Goal: Communication & Community: Answer question/provide support

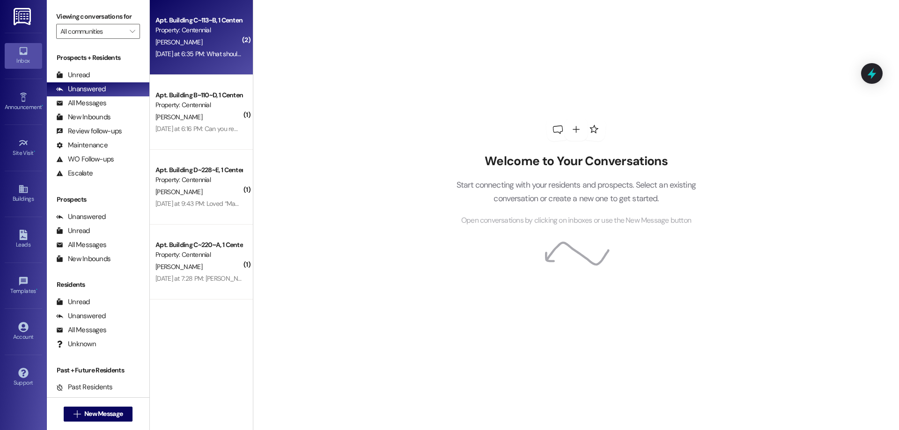
click at [231, 68] on div "Apt. Building C~113~B, 1 Centennial Property: Centennial [PERSON_NAME] [DATE] a…" at bounding box center [201, 37] width 103 height 75
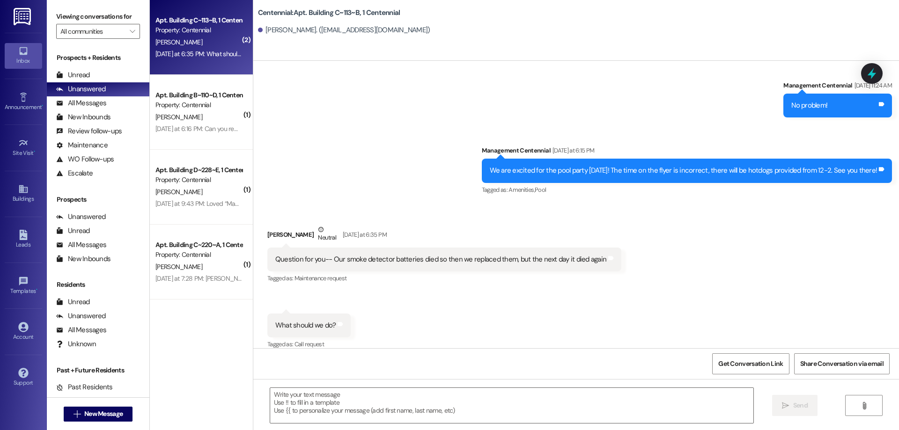
scroll to position [1350, 0]
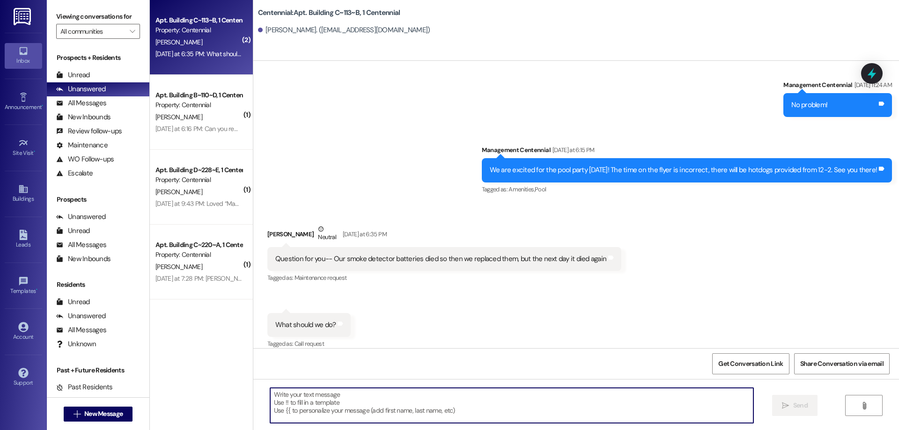
click at [355, 404] on textarea at bounding box center [511, 405] width 483 height 35
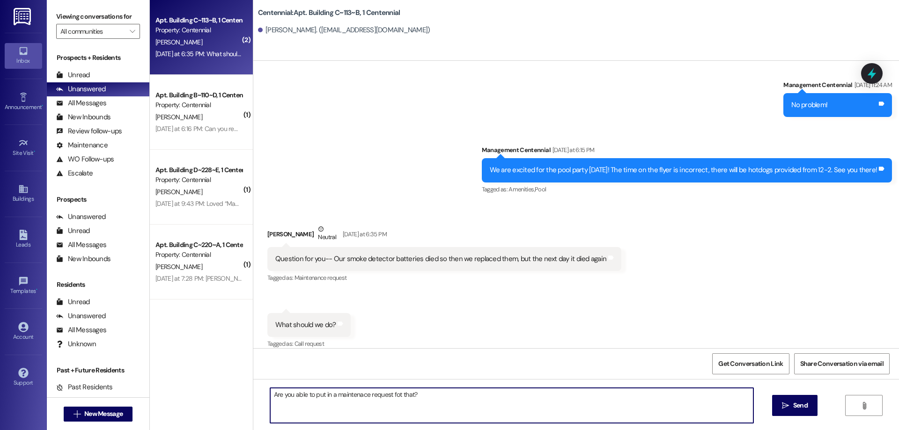
click at [395, 397] on textarea "Are you able to put in a maintenace request fot that?" at bounding box center [511, 405] width 483 height 35
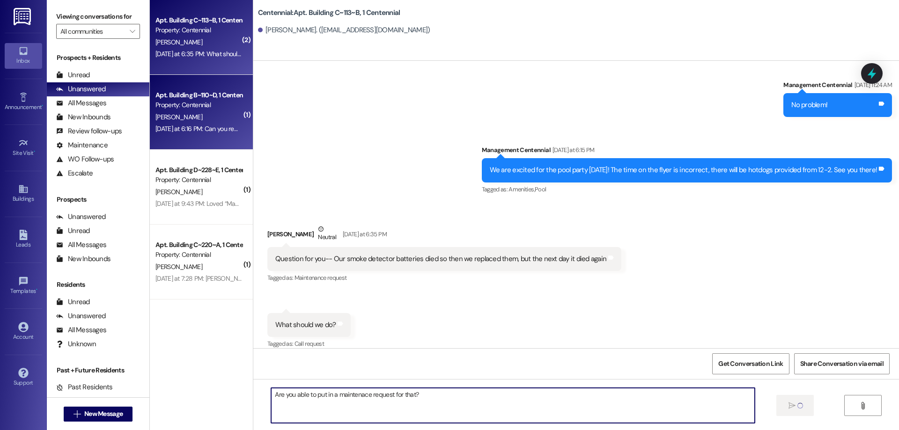
type textarea "Are you able to put in a maintenace request for that?"
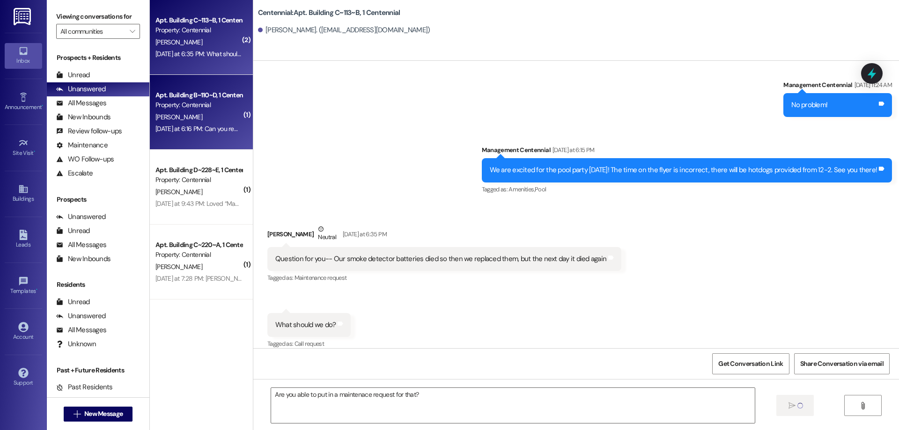
click at [228, 112] on div "[PERSON_NAME]" at bounding box center [199, 117] width 89 height 12
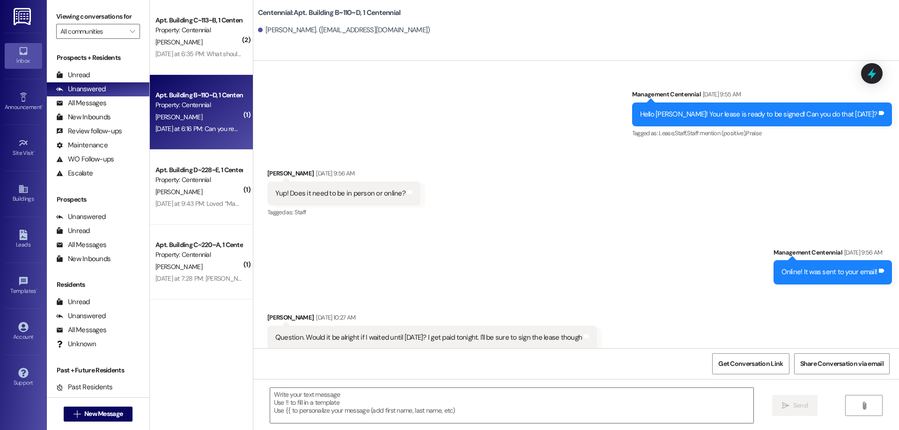
scroll to position [29498, 0]
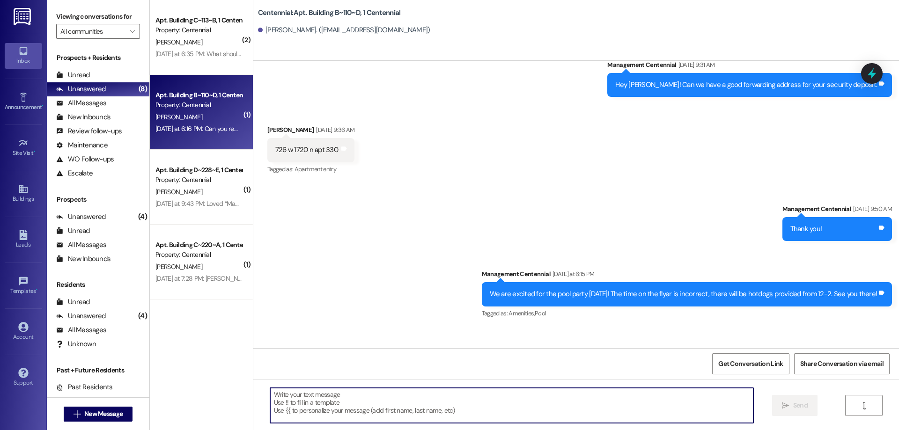
click at [375, 405] on textarea at bounding box center [511, 405] width 483 height 35
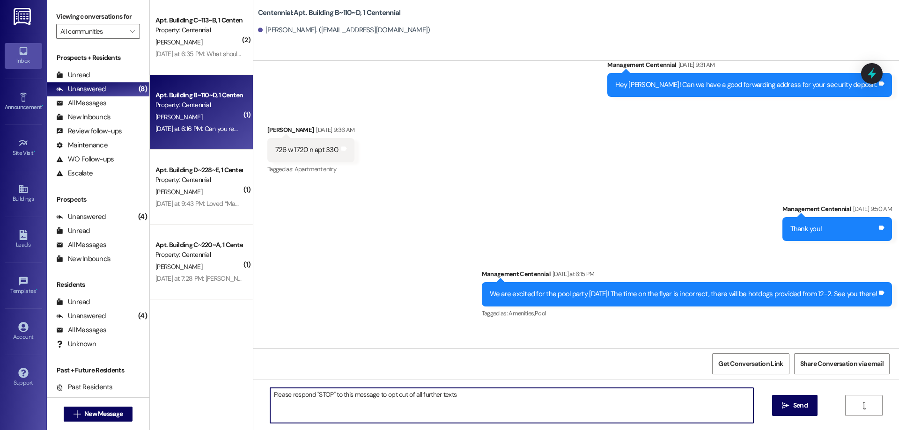
type textarea "Please respond "STOP" to this message to opt out of all further texts."
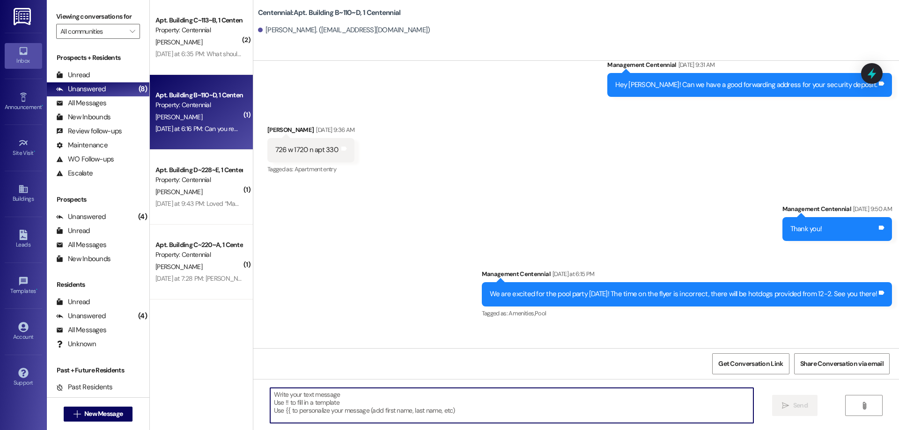
scroll to position [29497, 0]
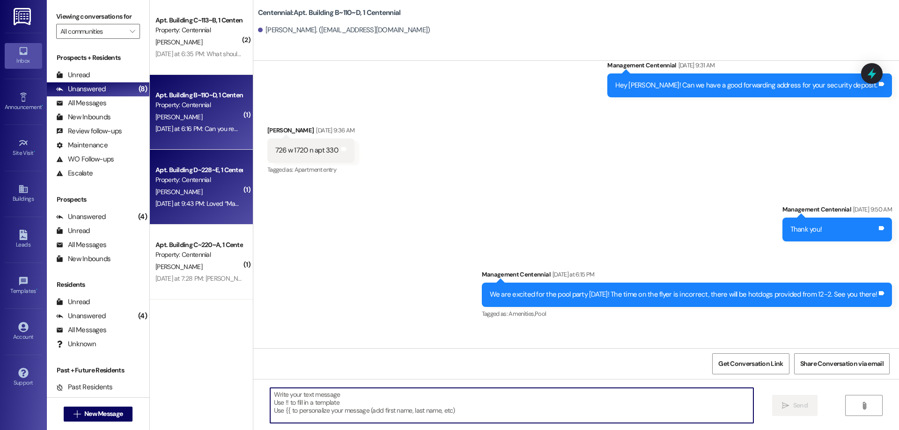
click at [207, 213] on div "Apt. Building D~228~E, 1 Centennial Property: Centennial [PERSON_NAME] [DATE] a…" at bounding box center [201, 187] width 103 height 75
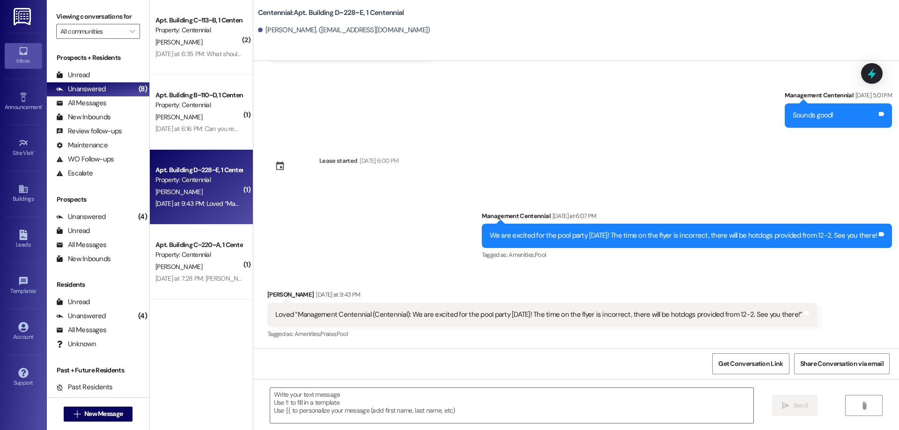
scroll to position [483, 0]
click at [353, 396] on textarea at bounding box center [511, 405] width 483 height 35
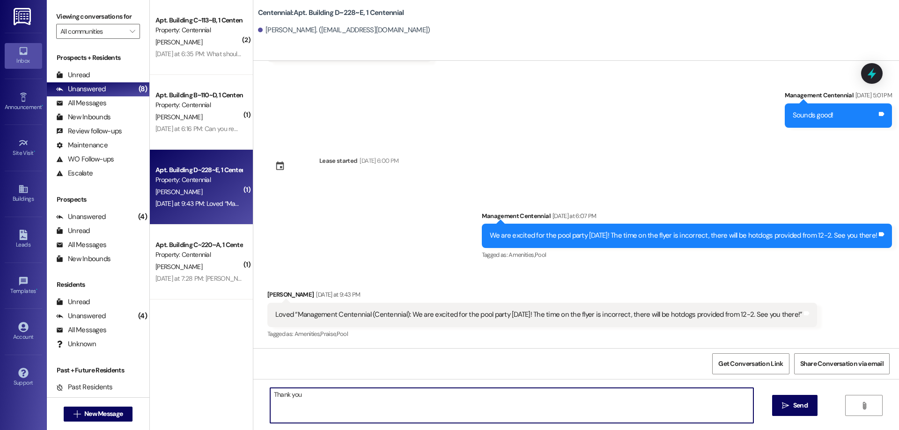
type textarea "Thank you!"
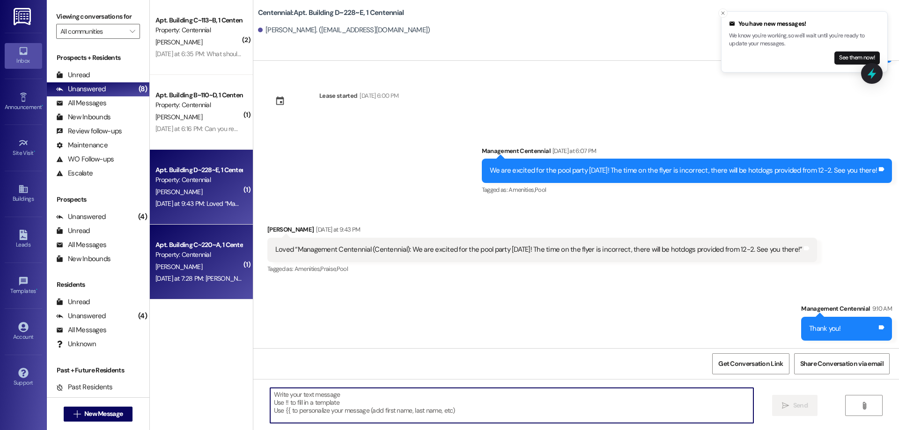
click at [207, 270] on div "[PERSON_NAME]" at bounding box center [199, 267] width 89 height 12
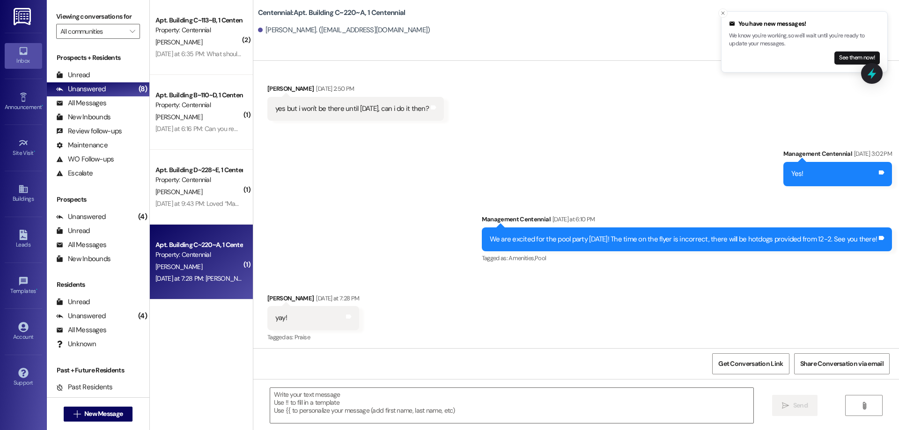
scroll to position [1043, 0]
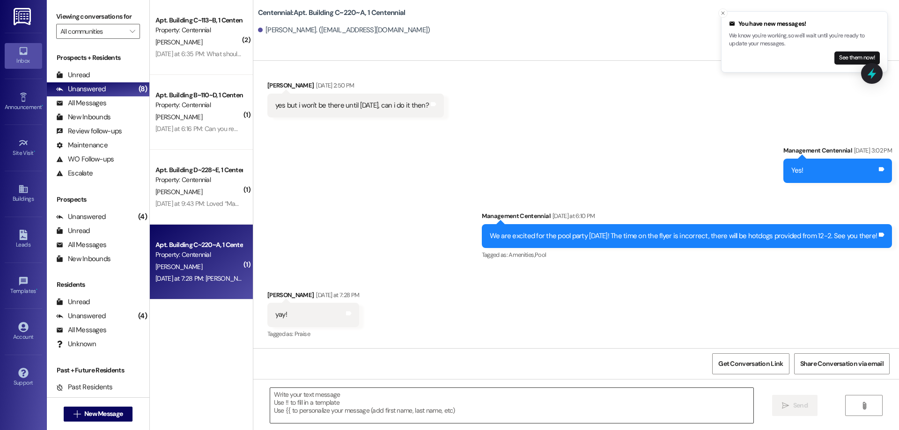
click at [358, 396] on textarea at bounding box center [511, 405] width 483 height 35
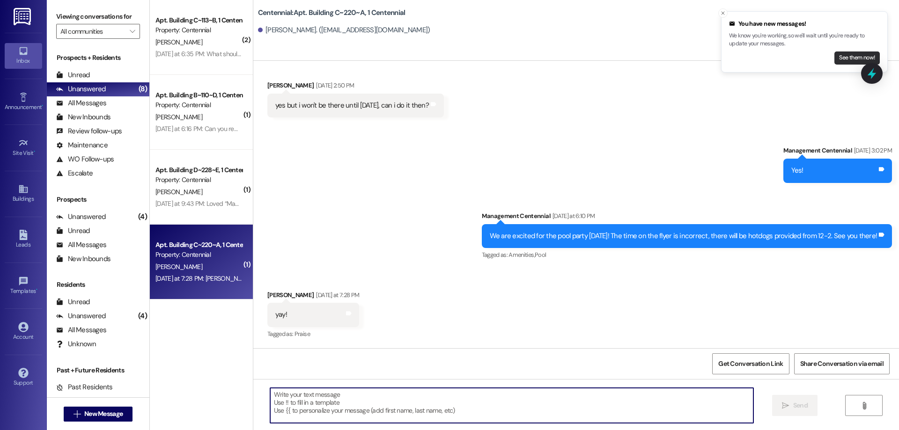
click at [856, 59] on button "See them now!" at bounding box center [856, 58] width 45 height 13
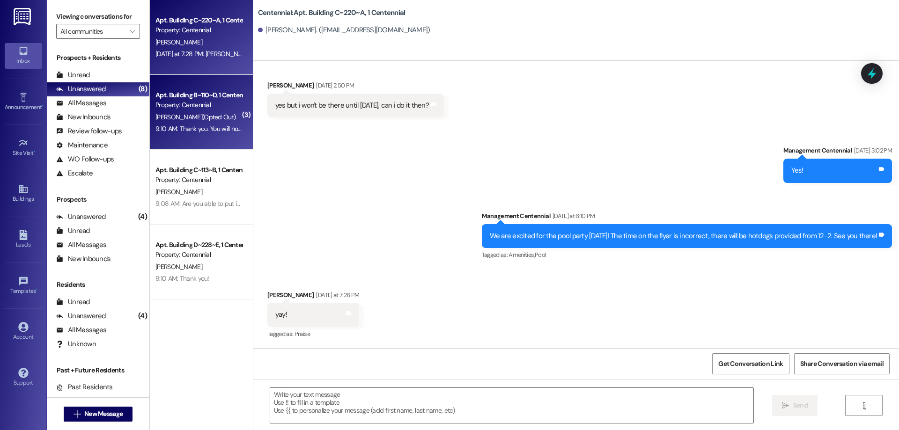
click at [193, 118] on span "[PERSON_NAME] (Opted Out)" at bounding box center [195, 117] width 80 height 8
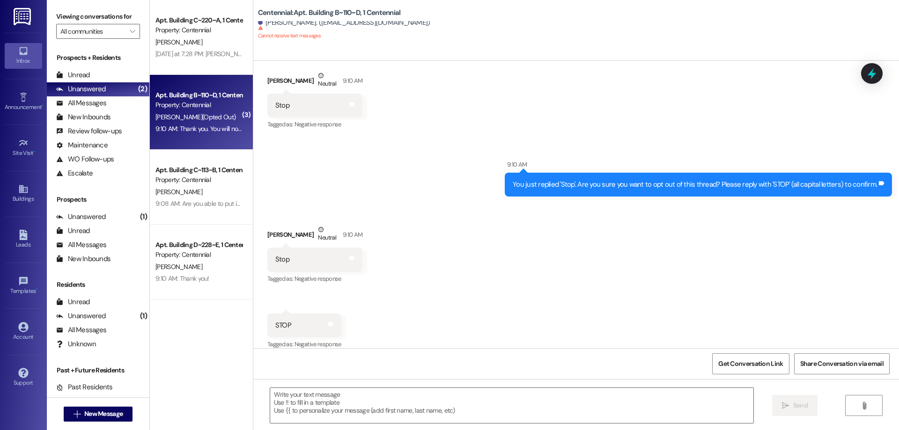
scroll to position [29937, 0]
